Goal: Task Accomplishment & Management: Complete application form

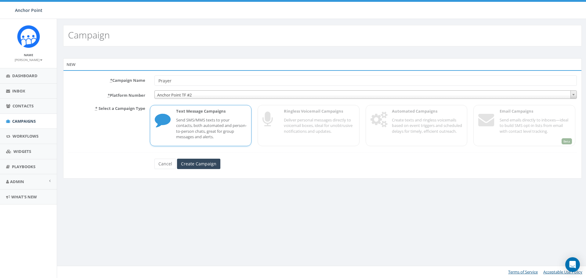
scroll to position [222, 0]
type input "Prayer Warrior Needed!"
click at [199, 164] on input "Create Campaign" at bounding box center [198, 164] width 43 height 10
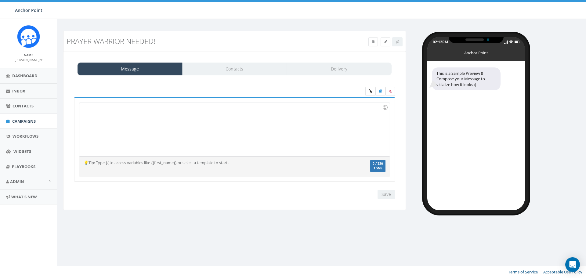
scroll to position [222, 0]
click at [121, 115] on div at bounding box center [234, 129] width 310 height 53
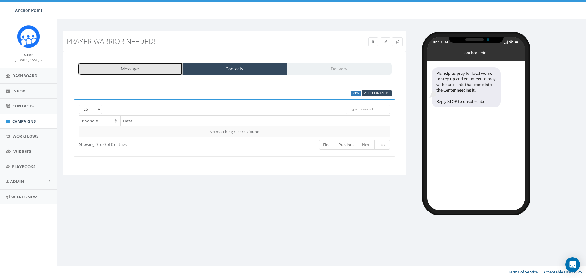
click at [143, 73] on link "Message" at bounding box center [129, 69] width 105 height 13
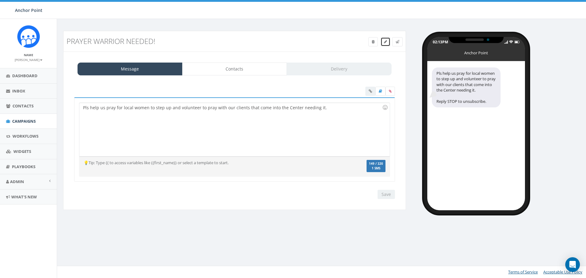
click at [387, 41] on link at bounding box center [385, 41] width 10 height 9
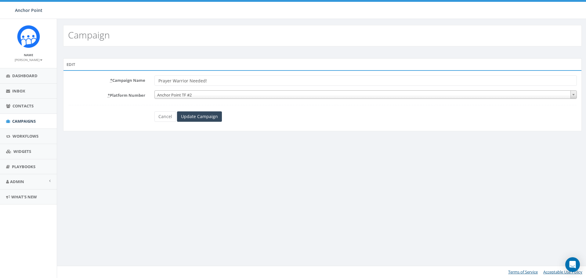
scroll to position [222, 0]
click at [187, 81] on input "Prayer Warrior Needed!" at bounding box center [365, 80] width 422 height 10
type input "Prayer Warriors Needed!"
click at [202, 118] on input "Update Campaign" at bounding box center [199, 116] width 45 height 10
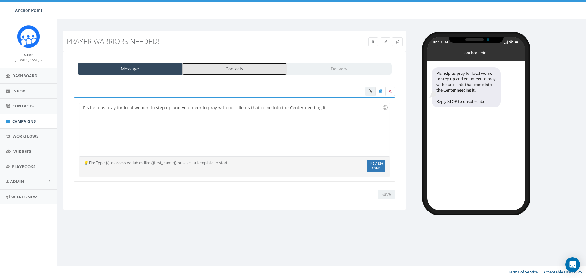
click at [246, 70] on link "Contacts" at bounding box center [234, 69] width 105 height 13
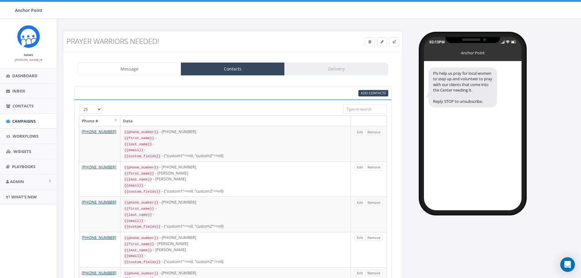
click at [343, 68] on div "Message Contacts Delivery" at bounding box center [232, 69] width 311 height 13
click at [20, 108] on span "Contacts" at bounding box center [23, 105] width 21 height 5
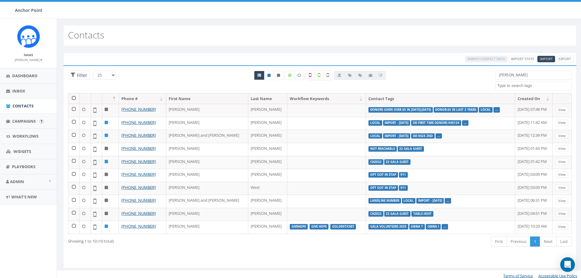
select select
click at [23, 120] on span "Campaigns" at bounding box center [23, 120] width 23 height 5
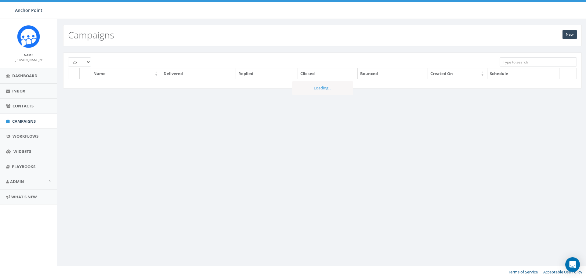
scroll to position [222, 0]
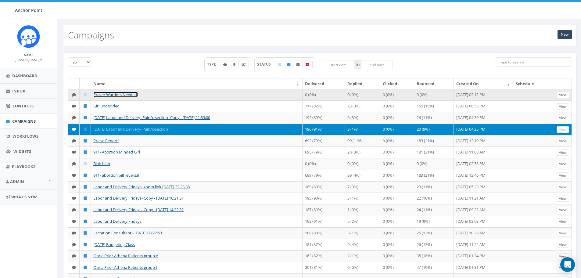
click at [106, 93] on link "Prayer Warriors Needed!" at bounding box center [115, 94] width 45 height 5
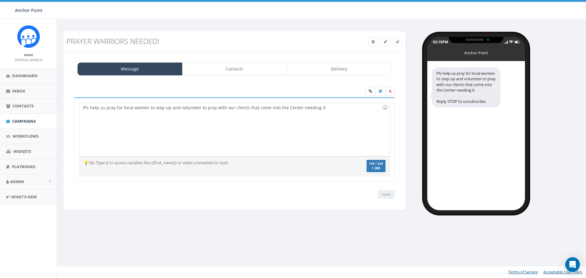
select select
click at [335, 68] on link "Delivery" at bounding box center [338, 69] width 105 height 13
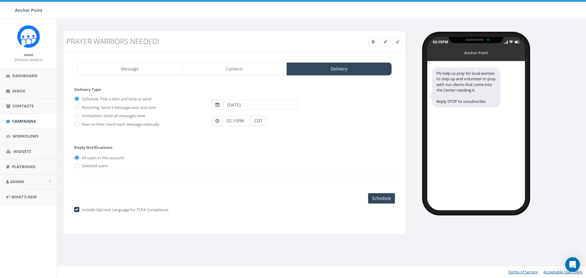
click at [217, 120] on span at bounding box center [217, 121] width 4 height 4
click at [217, 105] on span at bounding box center [217, 104] width 4 height 4
click at [76, 165] on input "radio" at bounding box center [76, 166] width 4 height 4
radio input "true"
click at [76, 158] on input "All users in this account" at bounding box center [76, 158] width 4 height 4
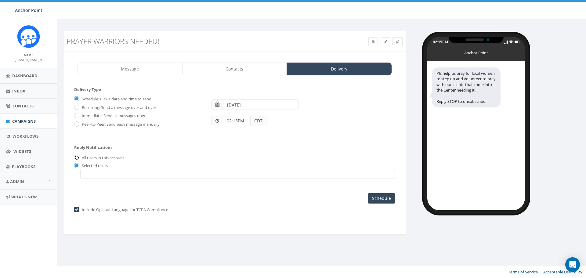
radio input "true"
click at [76, 107] on input "Recurring: Send a message over and over" at bounding box center [76, 108] width 4 height 4
radio input "true"
click at [77, 115] on input "Immediate: Send all messages now" at bounding box center [76, 116] width 4 height 4
radio input "true"
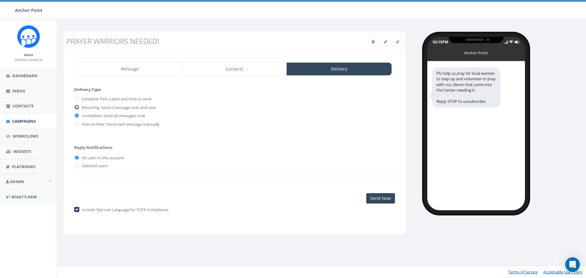
click at [76, 106] on input "Recurring: Send a message over and over" at bounding box center [76, 108] width 4 height 4
radio input "true"
click at [76, 98] on input "Schedule: Pick a date and time to send" at bounding box center [76, 99] width 4 height 4
radio input "true"
click at [253, 107] on input "2025-08-26" at bounding box center [260, 104] width 75 height 10
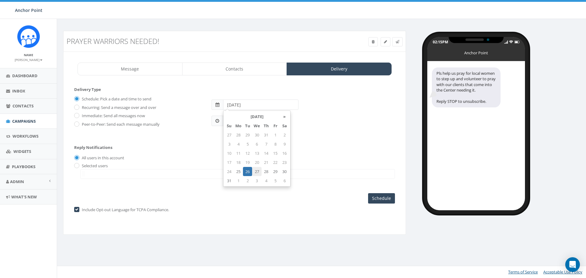
click at [254, 170] on td "27" at bounding box center [256, 171] width 9 height 9
click at [307, 137] on form "Delivery Type Schedule: Pick a date and time to send Recurring: Send a message …" at bounding box center [234, 113] width 321 height 52
click at [260, 121] on span "CDT" at bounding box center [258, 121] width 16 height 10
click at [218, 105] on span at bounding box center [217, 104] width 4 height 4
click at [250, 103] on input "2025-08-27" at bounding box center [260, 104] width 75 height 10
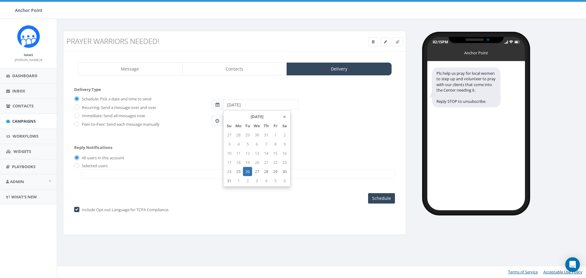
type input "2025-08-26"
click at [246, 170] on td "26" at bounding box center [247, 171] width 9 height 9
click at [325, 135] on form "Delivery Type Schedule: Pick a date and time to send Recurring: Send a message …" at bounding box center [234, 113] width 321 height 52
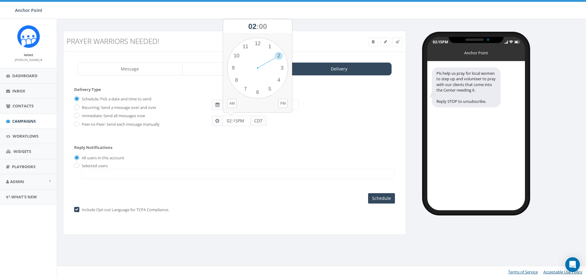
click at [246, 123] on input "02:15PM" at bounding box center [237, 121] width 28 height 10
drag, startPoint x: 280, startPoint y: 55, endPoint x: 284, endPoint y: 80, distance: 25.0
click at [284, 80] on div "1 2 3 4 5 6 7 8 9 10 11 12 00 05 10 15 20 25 30 35 40 45 50 55" at bounding box center [257, 68] width 61 height 61
click at [289, 121] on div "02:15PM CDT" at bounding box center [303, 118] width 192 height 16
click at [386, 198] on input "Schedule" at bounding box center [381, 198] width 27 height 10
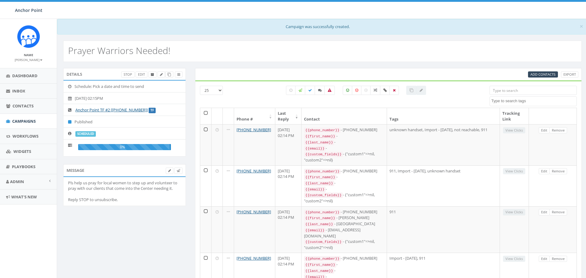
select select
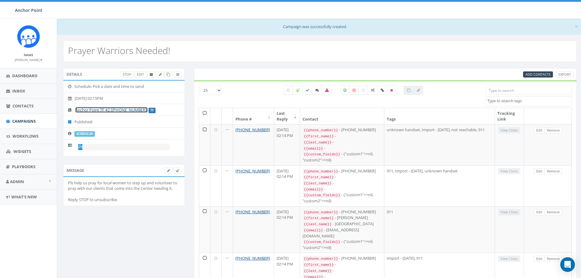
click at [134, 109] on link "Anchor Point TF #2 [[PHONE_NUMBER]]" at bounding box center [111, 109] width 72 height 5
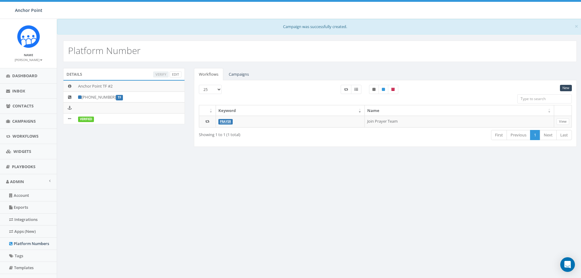
scroll to position [222, 0]
click at [21, 118] on span "Campaigns" at bounding box center [23, 120] width 23 height 5
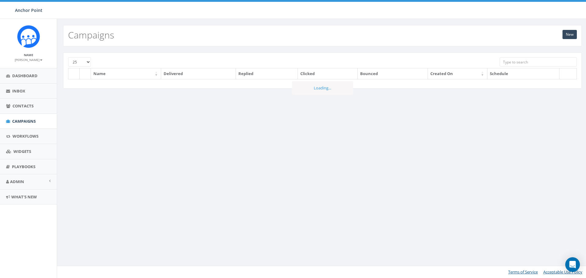
scroll to position [222, 0]
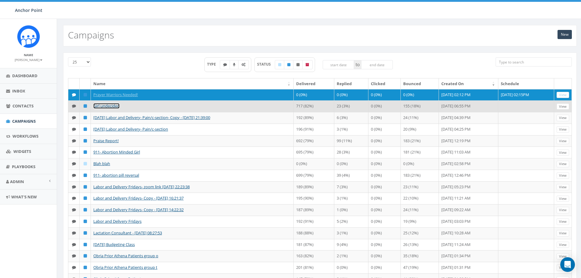
click at [104, 104] on link "Girl undecided" at bounding box center [106, 105] width 26 height 5
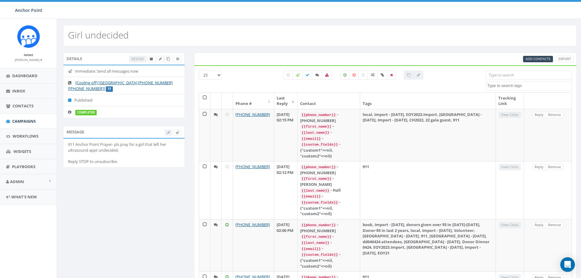
select select
click at [23, 120] on span "Campaigns" at bounding box center [23, 120] width 23 height 5
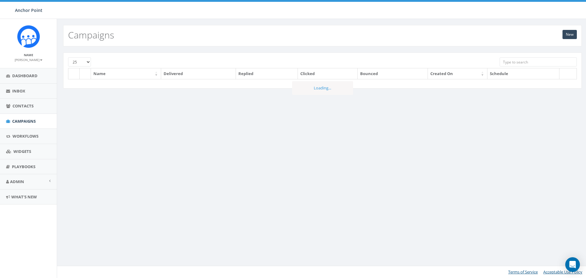
scroll to position [222, 0]
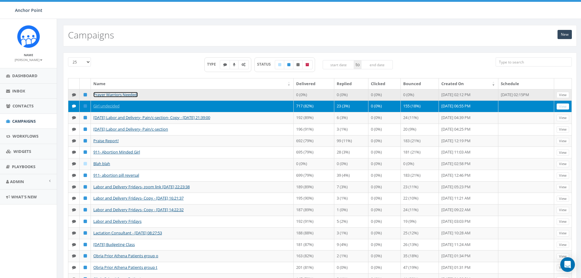
click at [117, 94] on link "Prayer Warriors Needed!" at bounding box center [115, 94] width 45 height 5
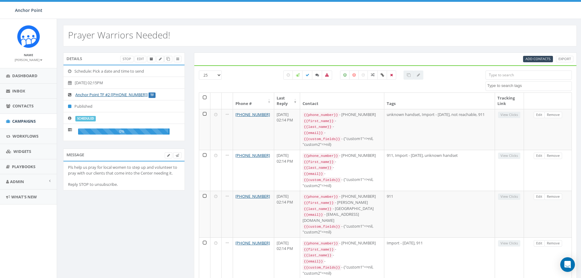
select select
click at [70, 94] on icon at bounding box center [71, 95] width 6 height 4
click at [158, 59] on link at bounding box center [160, 59] width 8 height 6
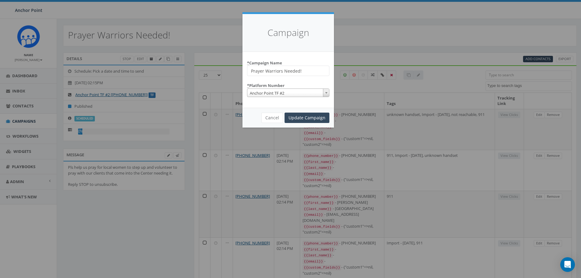
click at [326, 92] on b at bounding box center [326, 93] width 2 height 2
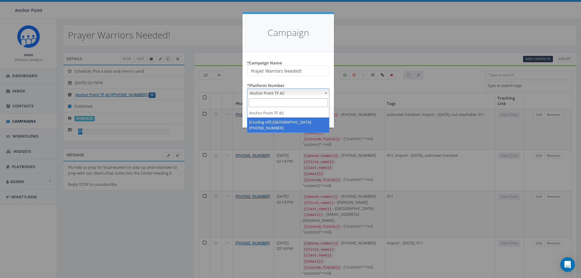
select select "2317893"
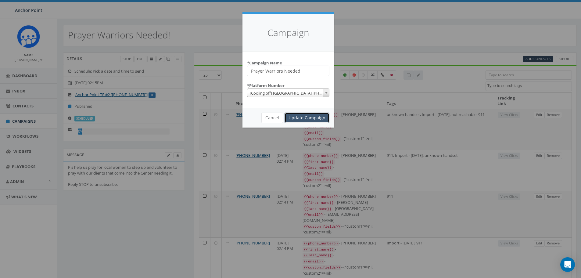
click at [307, 117] on input "Update Campaign" at bounding box center [307, 118] width 45 height 10
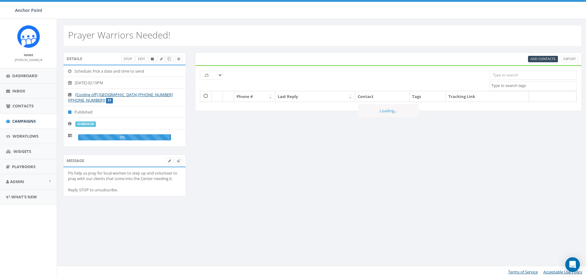
select select
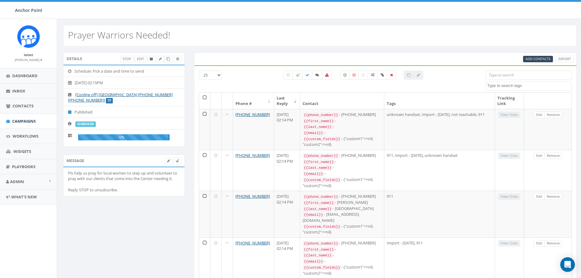
scroll to position [222, 0]
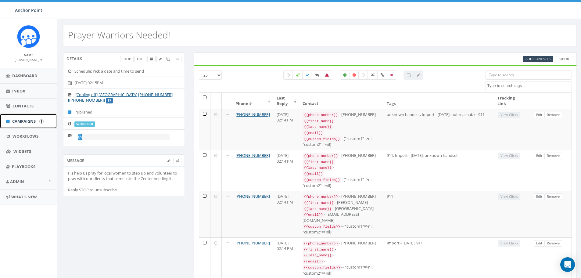
click at [21, 120] on span "Campaigns" at bounding box center [23, 120] width 23 height 5
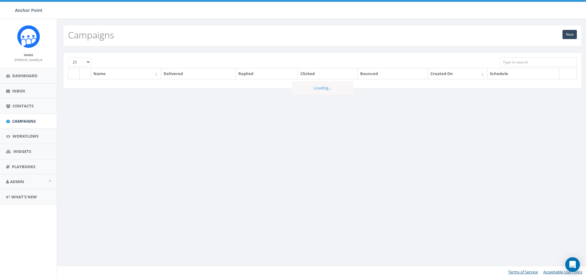
scroll to position [222, 0]
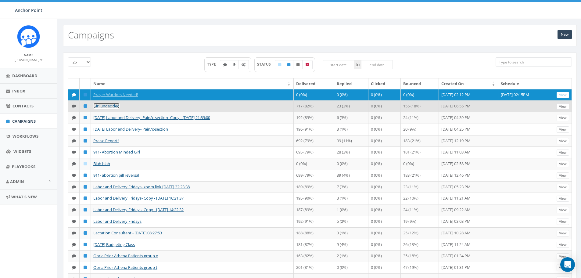
click at [105, 106] on link "Girl undecided" at bounding box center [106, 105] width 26 height 5
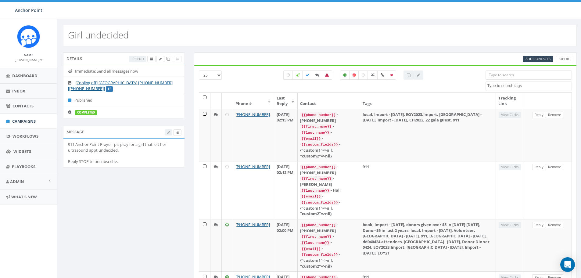
select select
click at [317, 73] on label at bounding box center [317, 74] width 10 height 9
checkbox input "true"
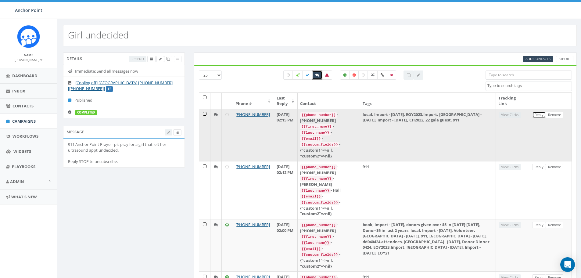
click at [539, 114] on link "Reply" at bounding box center [539, 115] width 14 height 6
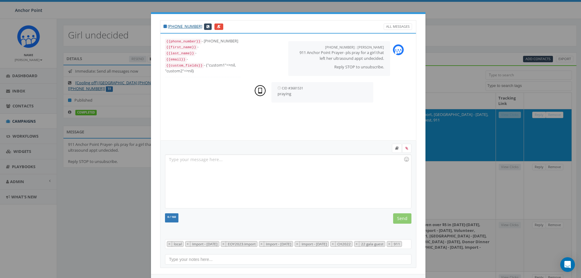
scroll to position [43, 0]
click at [268, 174] on div at bounding box center [288, 181] width 246 height 53
click at [400, 216] on input "Send" at bounding box center [402, 218] width 18 height 10
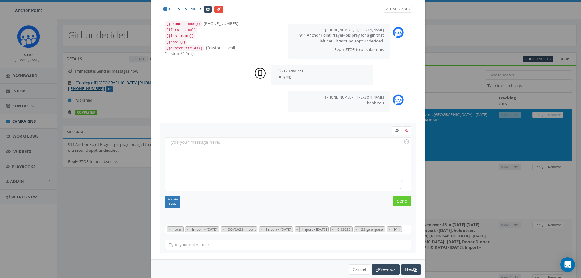
scroll to position [34, 0]
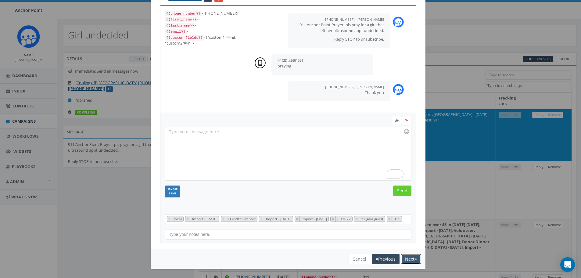
click at [410, 258] on button "Next" at bounding box center [411, 259] width 20 height 10
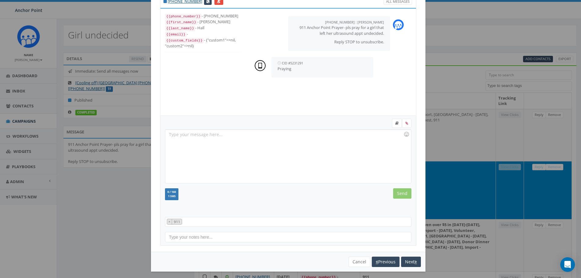
scroll to position [0, 0]
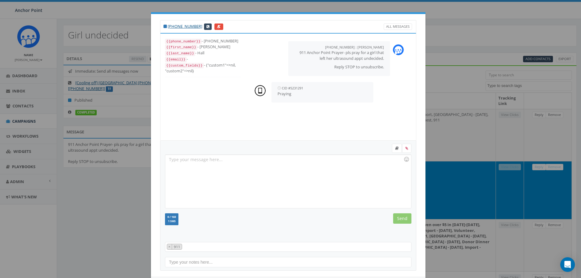
click at [250, 177] on div at bounding box center [288, 181] width 246 height 53
click at [400, 217] on input "Send" at bounding box center [402, 218] width 18 height 10
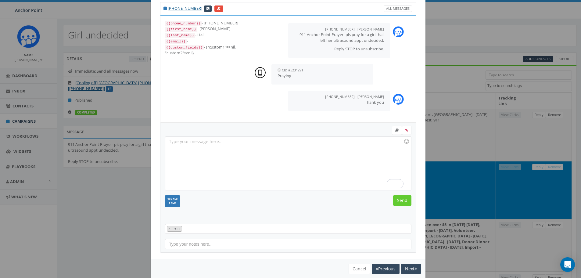
scroll to position [28, 0]
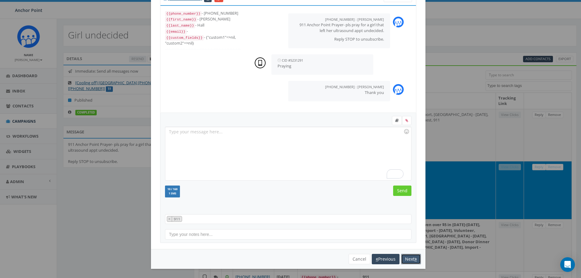
click at [412, 256] on button "Next" at bounding box center [411, 259] width 20 height 10
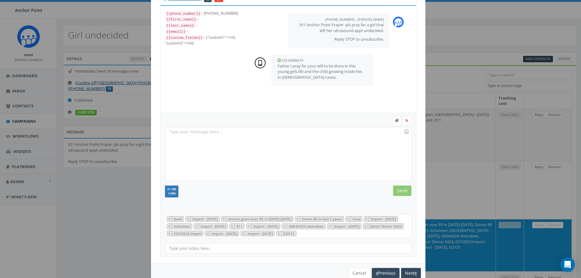
scroll to position [0, 0]
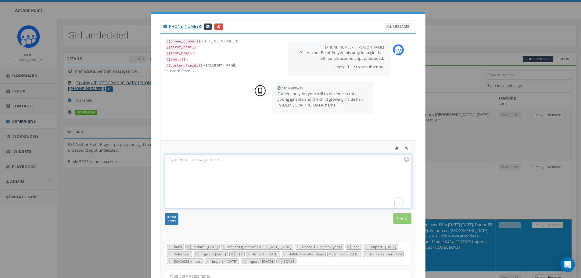
click at [219, 164] on div "To enrich screen reader interactions, please activate Accessibility in Grammarl…" at bounding box center [288, 181] width 246 height 53
click at [402, 218] on input "Send" at bounding box center [402, 218] width 18 height 10
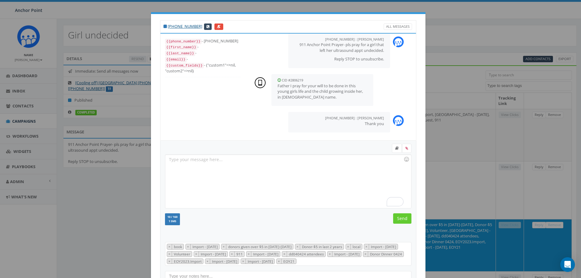
scroll to position [42, 0]
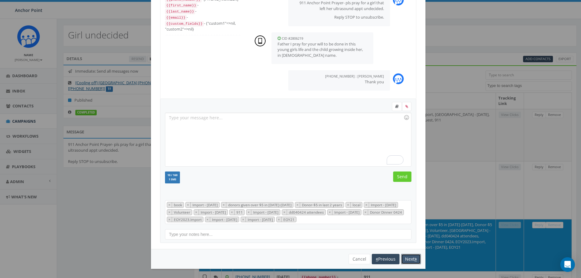
click at [404, 258] on button "Next" at bounding box center [411, 259] width 20 height 10
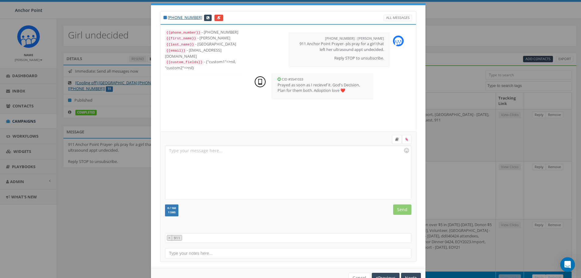
scroll to position [0, 0]
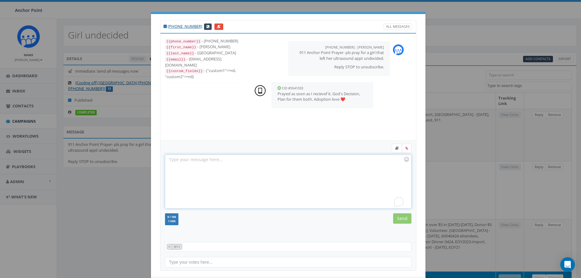
click at [261, 165] on div "To enrich screen reader interactions, please activate Accessibility in Grammarl…" at bounding box center [288, 181] width 246 height 53
click at [397, 219] on input "Send" at bounding box center [402, 218] width 18 height 10
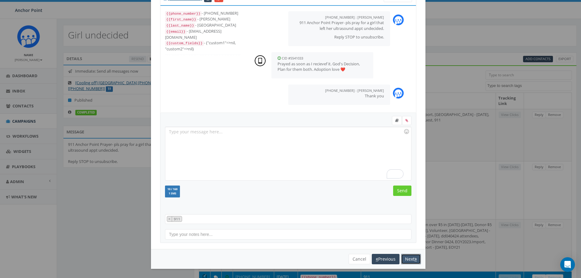
click at [410, 260] on button "Next" at bounding box center [411, 259] width 20 height 10
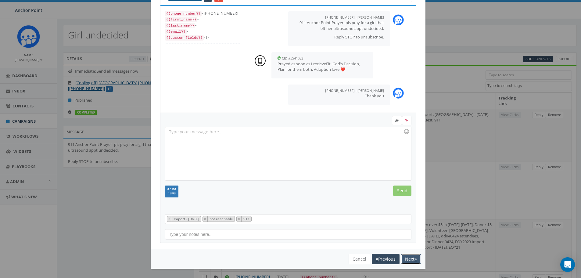
click at [409, 259] on button "Next" at bounding box center [411, 259] width 20 height 10
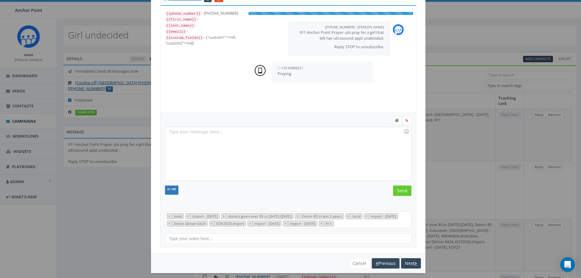
scroll to position [61, 0]
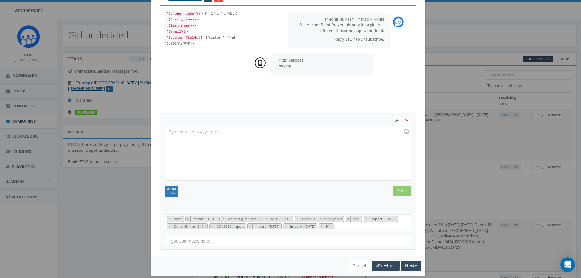
click at [409, 259] on div "You cannot attach more than one file! Please remove the old file and continue t…" at bounding box center [288, 266] width 275 height 20
click at [411, 266] on button "Next" at bounding box center [411, 265] width 20 height 10
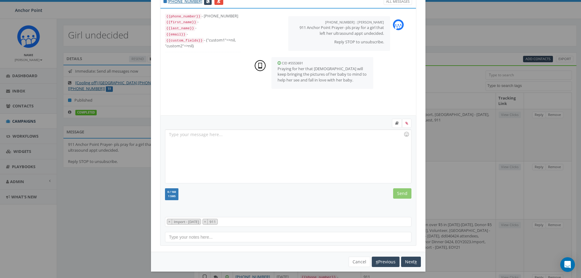
scroll to position [6, 0]
click at [226, 143] on div at bounding box center [288, 156] width 246 height 53
click at [181, 135] on div "Thankj you" at bounding box center [288, 156] width 246 height 53
click at [180, 135] on div "Thankj you" at bounding box center [288, 156] width 246 height 53
click at [401, 192] on input "Send" at bounding box center [402, 193] width 18 height 10
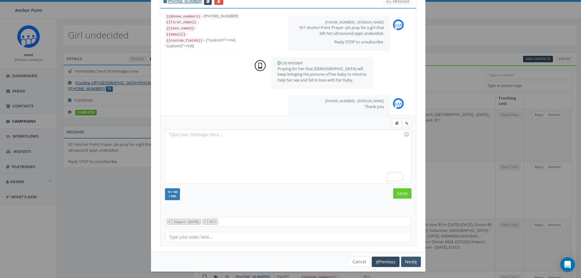
scroll to position [8, 0]
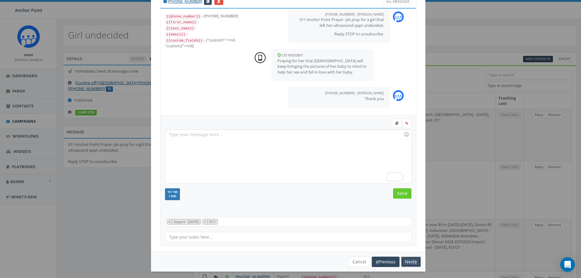
click at [409, 261] on button "Next" at bounding box center [411, 262] width 20 height 10
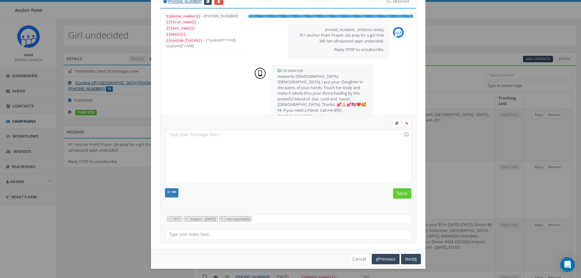
scroll to position [12, 0]
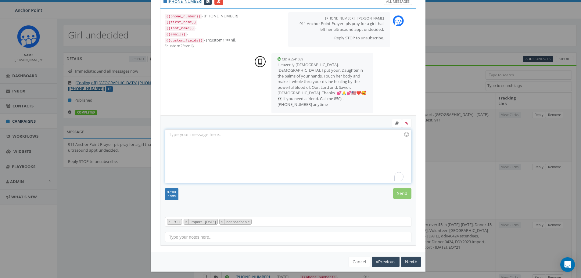
click at [189, 136] on div "To enrich screen reader interactions, please activate Accessibility in Grammarl…" at bounding box center [288, 156] width 246 height 53
click at [401, 195] on input "Send" at bounding box center [402, 193] width 18 height 10
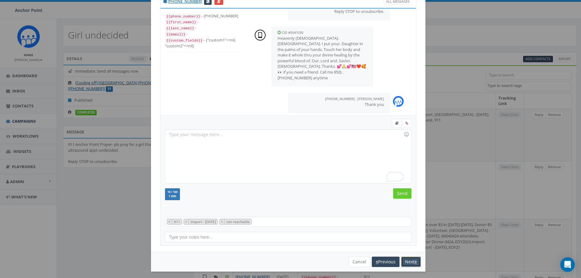
click at [410, 263] on button "Next" at bounding box center [411, 262] width 20 height 10
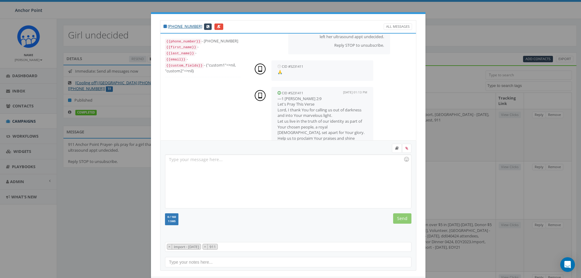
scroll to position [42, 0]
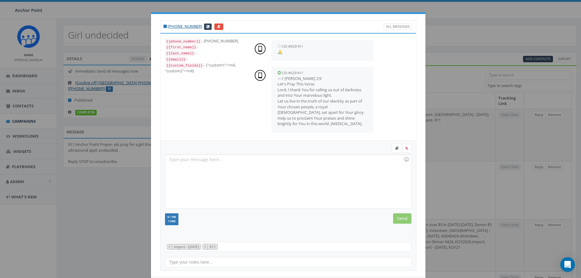
click at [217, 171] on div at bounding box center [288, 181] width 246 height 53
click at [396, 215] on input "Send" at bounding box center [402, 218] width 18 height 10
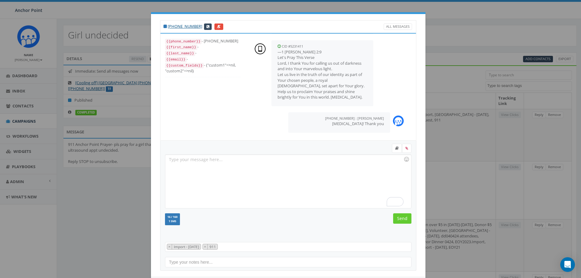
scroll to position [28, 0]
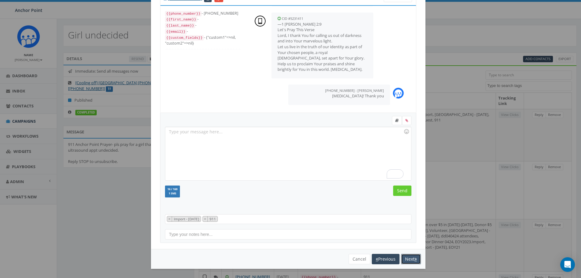
click at [415, 259] on icon "button" at bounding box center [416, 259] width 2 height 4
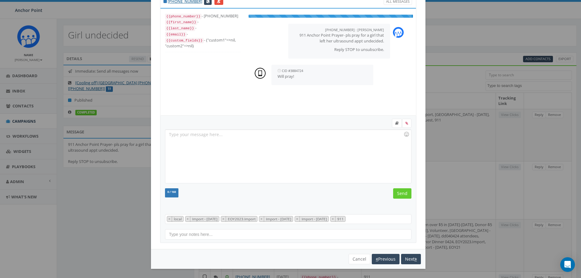
scroll to position [31, 0]
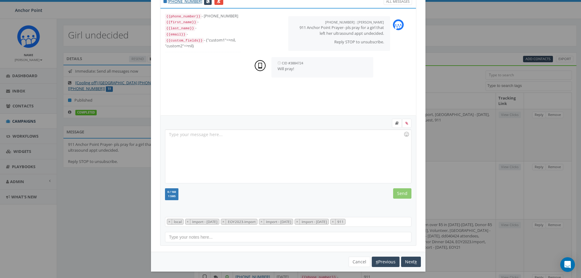
click at [259, 164] on div at bounding box center [288, 156] width 246 height 53
click at [409, 261] on button "Next" at bounding box center [411, 262] width 20 height 10
click at [408, 261] on button "Next" at bounding box center [411, 262] width 20 height 10
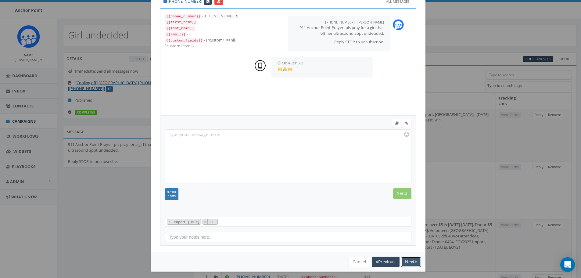
click at [408, 261] on button "Next" at bounding box center [411, 262] width 20 height 10
click at [406, 261] on button "Next" at bounding box center [411, 262] width 20 height 10
click at [405, 262] on button "Next" at bounding box center [411, 262] width 20 height 10
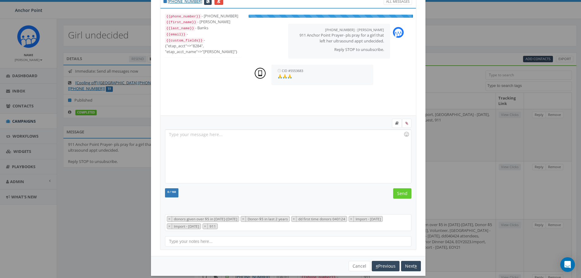
scroll to position [31, 0]
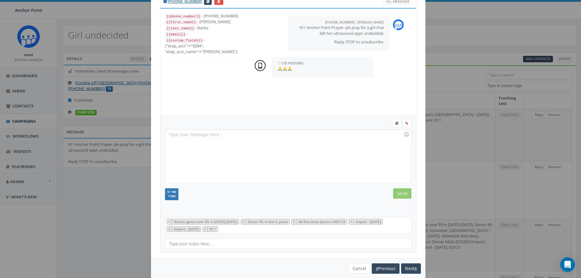
click at [405, 262] on div "You cannot attach more than one file! Please remove the old file and continue t…" at bounding box center [288, 268] width 275 height 20
click at [404, 267] on button "Next" at bounding box center [411, 268] width 20 height 10
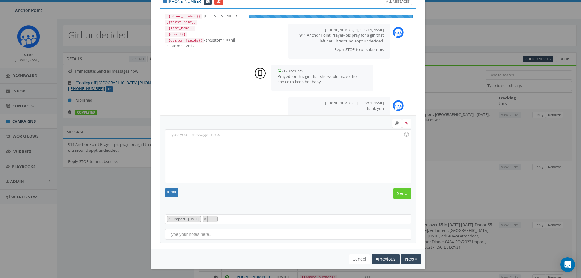
scroll to position [2, 0]
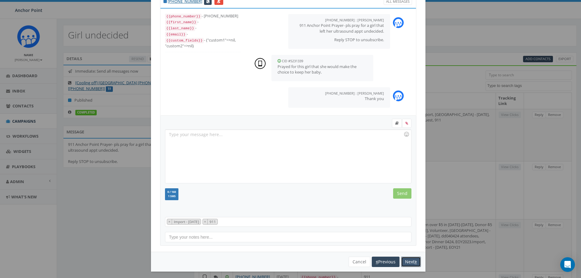
click at [406, 260] on button "Next" at bounding box center [411, 262] width 20 height 10
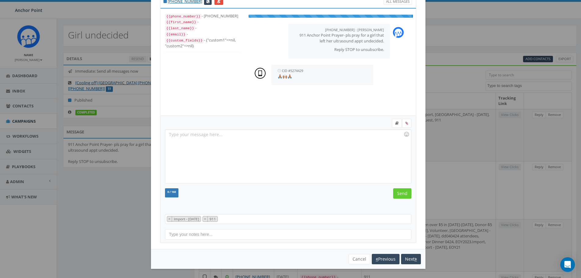
scroll to position [6, 0]
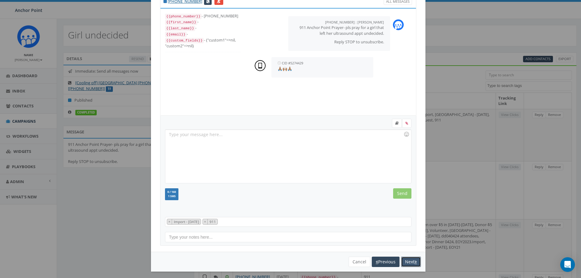
click at [406, 260] on button "Next" at bounding box center [411, 262] width 20 height 10
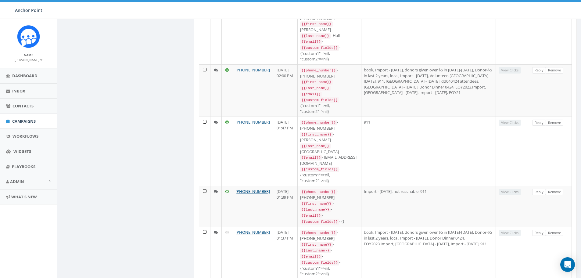
scroll to position [0, 0]
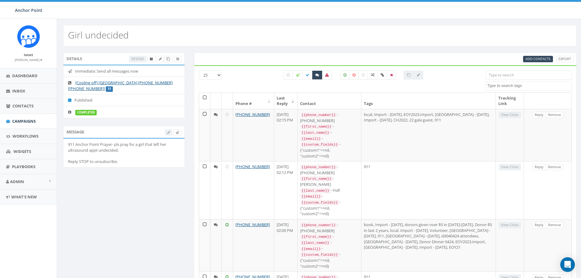
select select
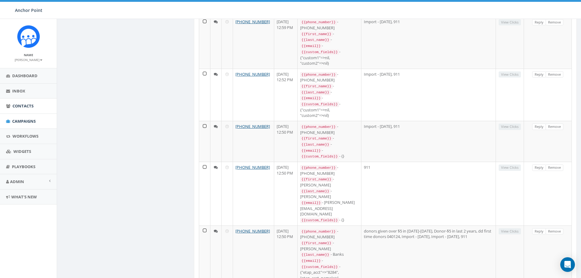
scroll to position [765, 0]
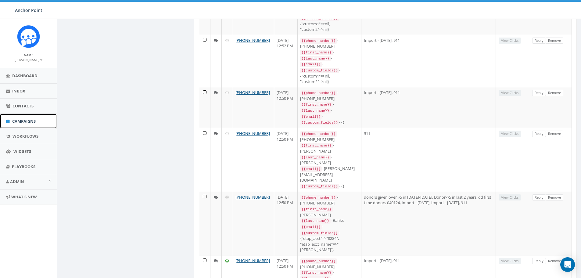
click at [22, 121] on span "Campaigns" at bounding box center [23, 120] width 23 height 5
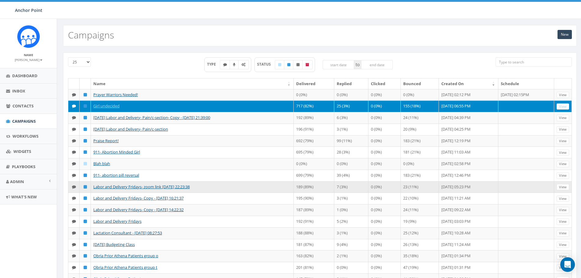
scroll to position [222, 0]
